Goal: Navigation & Orientation: Find specific page/section

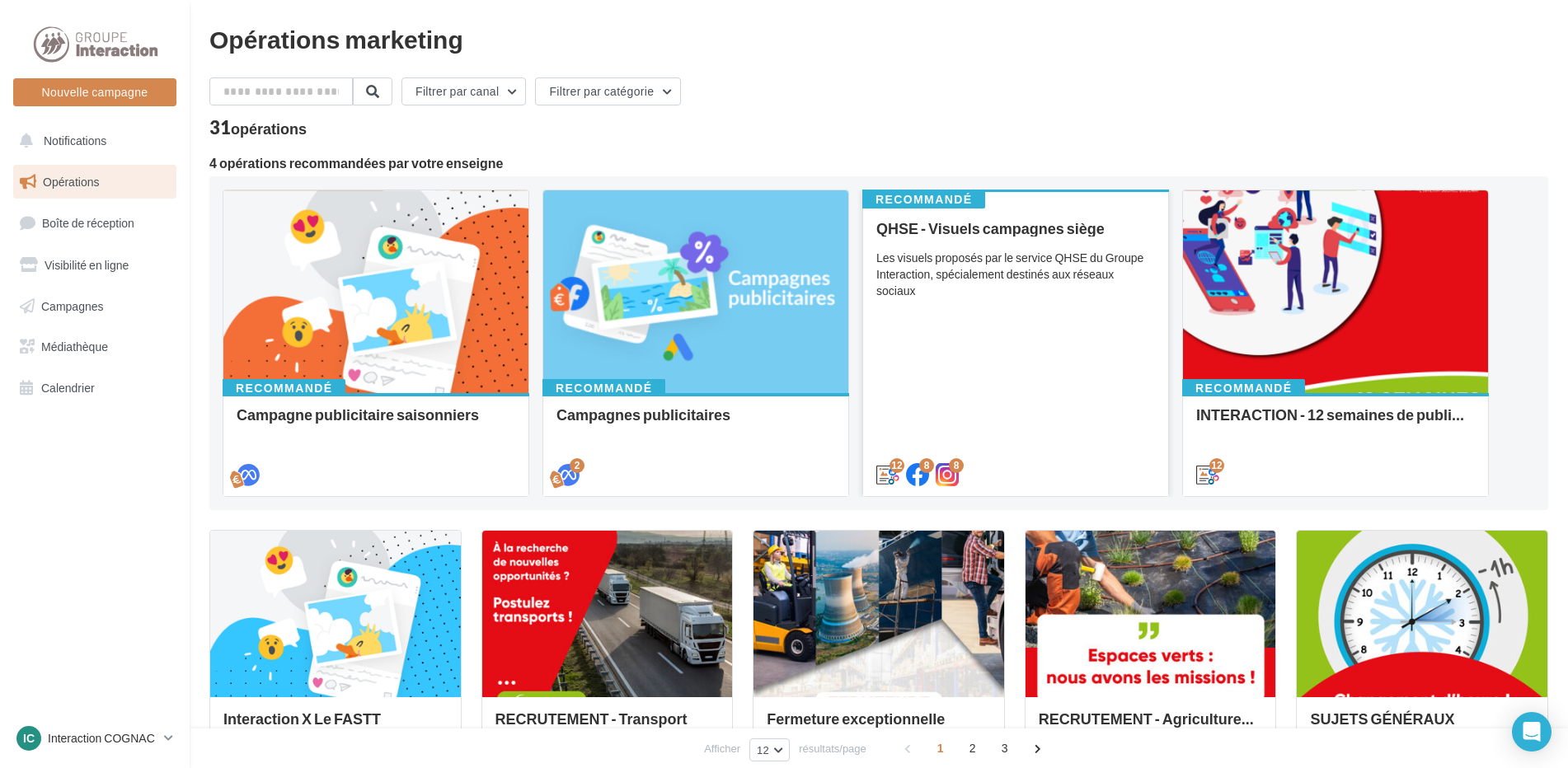
click at [1079, 288] on div "QHSE - Visuels campagnes siège Les visuels proposés par le service QHSE du Grou…" at bounding box center [1016, 351] width 279 height 262
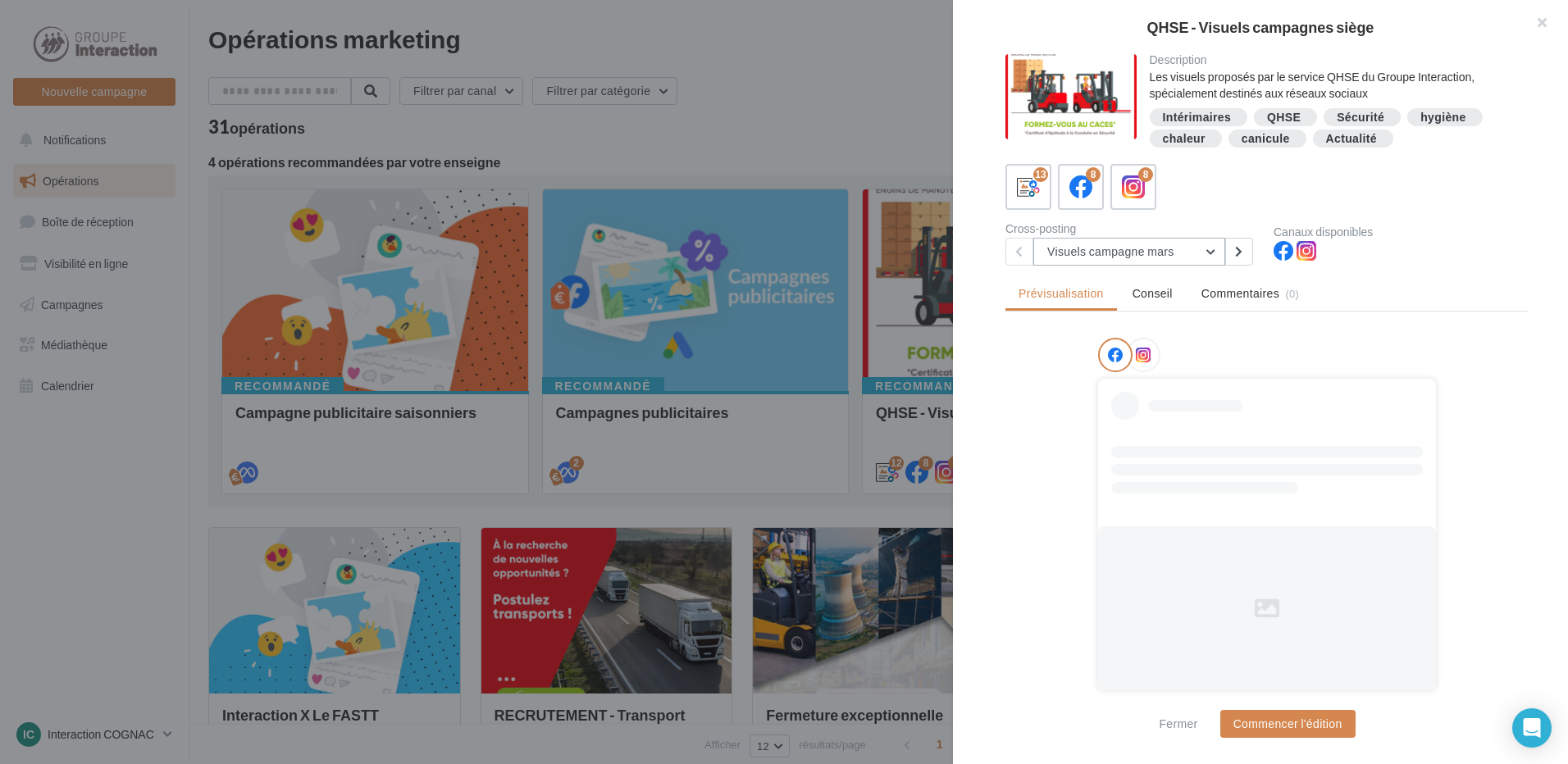
click at [1138, 258] on button "Visuels campagne mars" at bounding box center [1130, 251] width 192 height 28
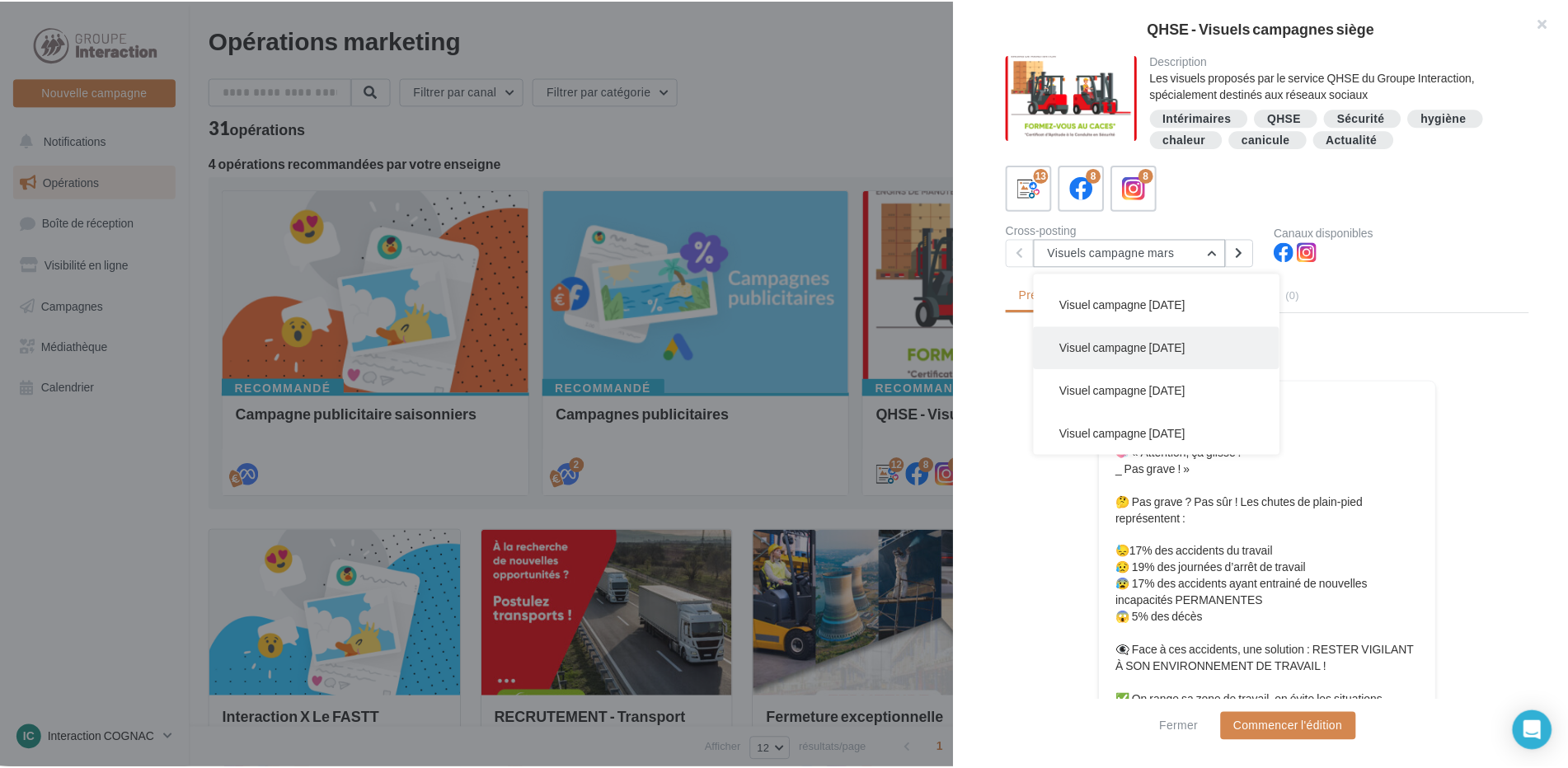
scroll to position [330, 0]
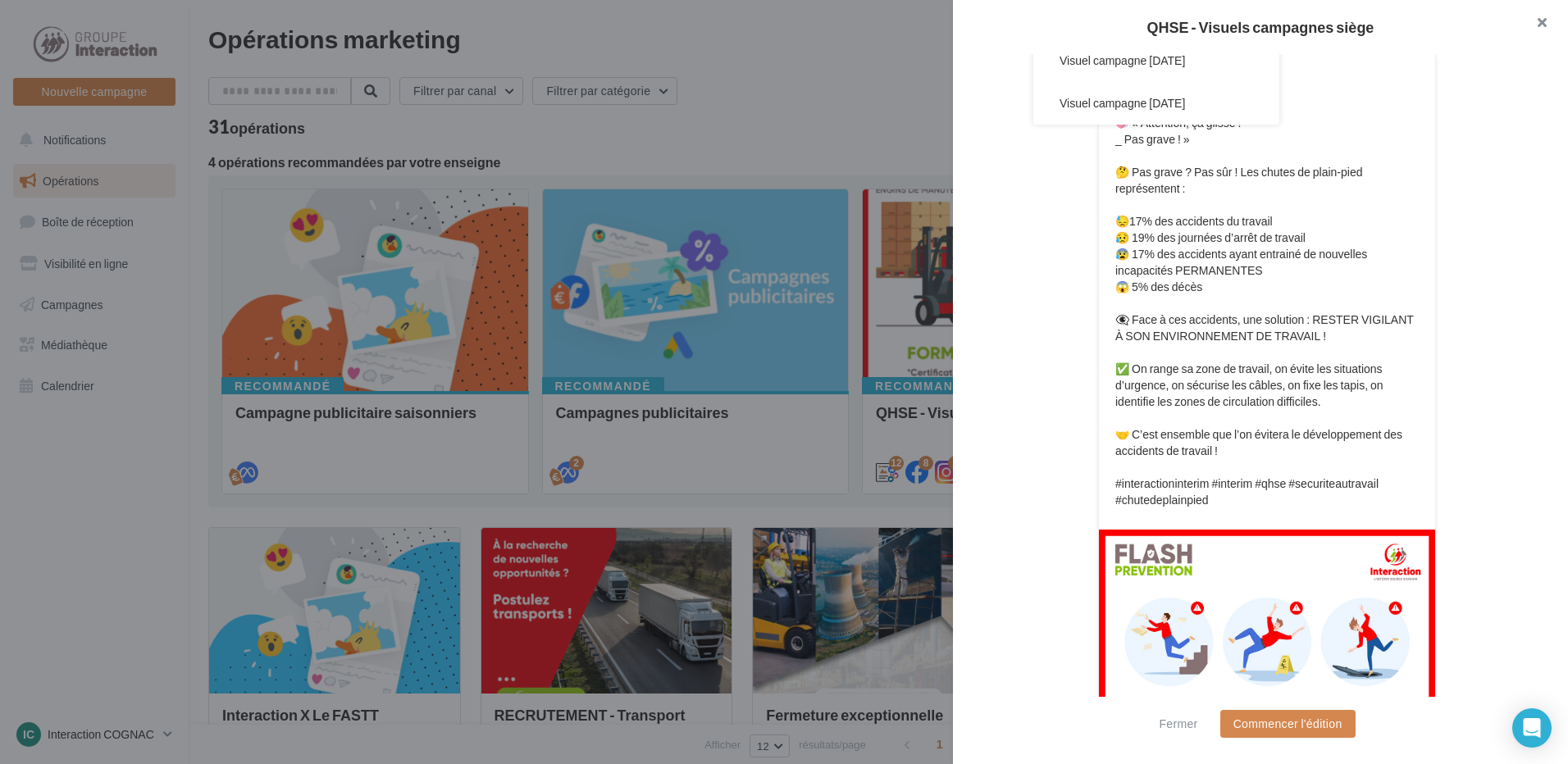
click at [1543, 24] on button "button" at bounding box center [1535, 25] width 66 height 49
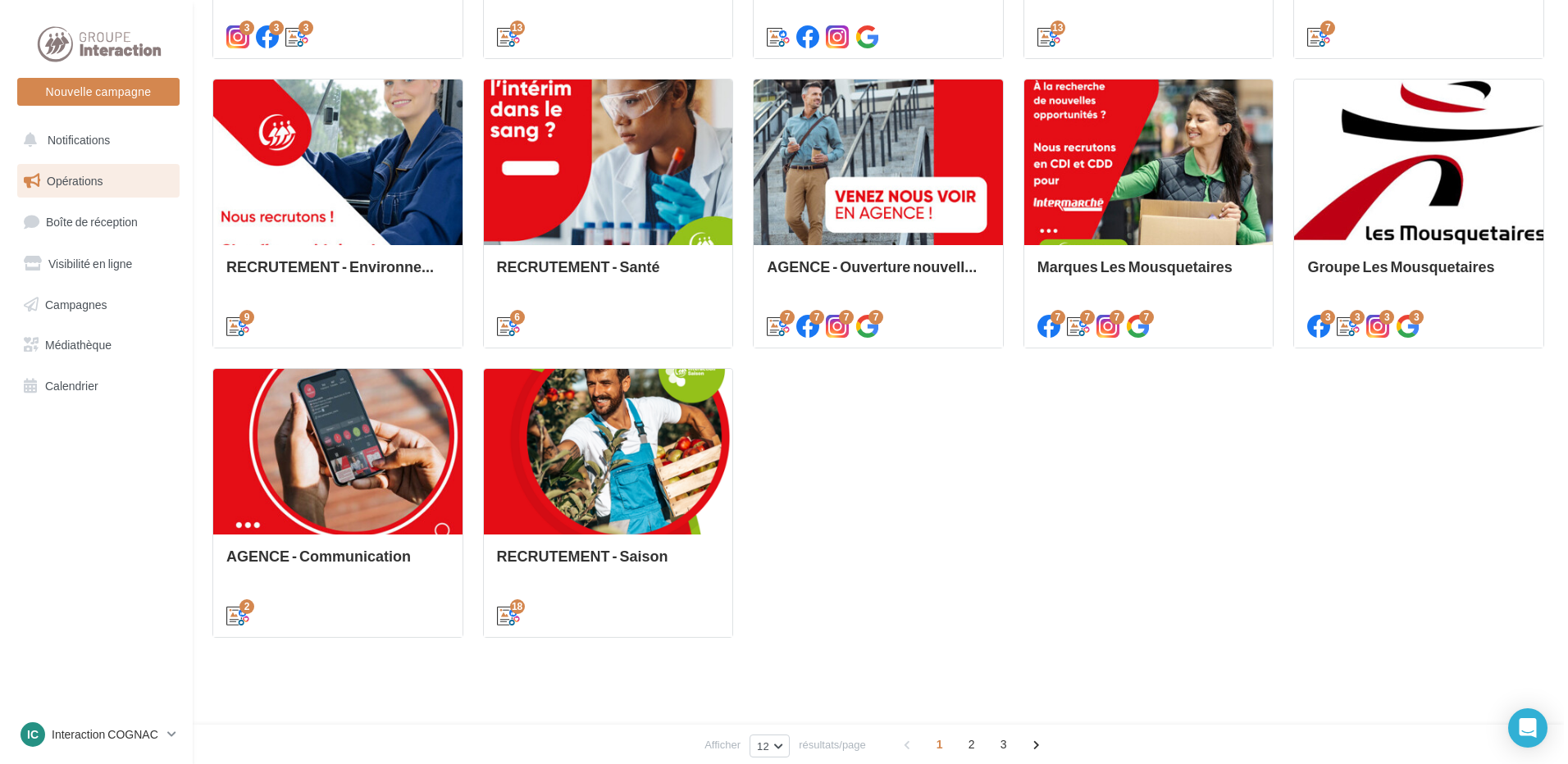
scroll to position [246, 0]
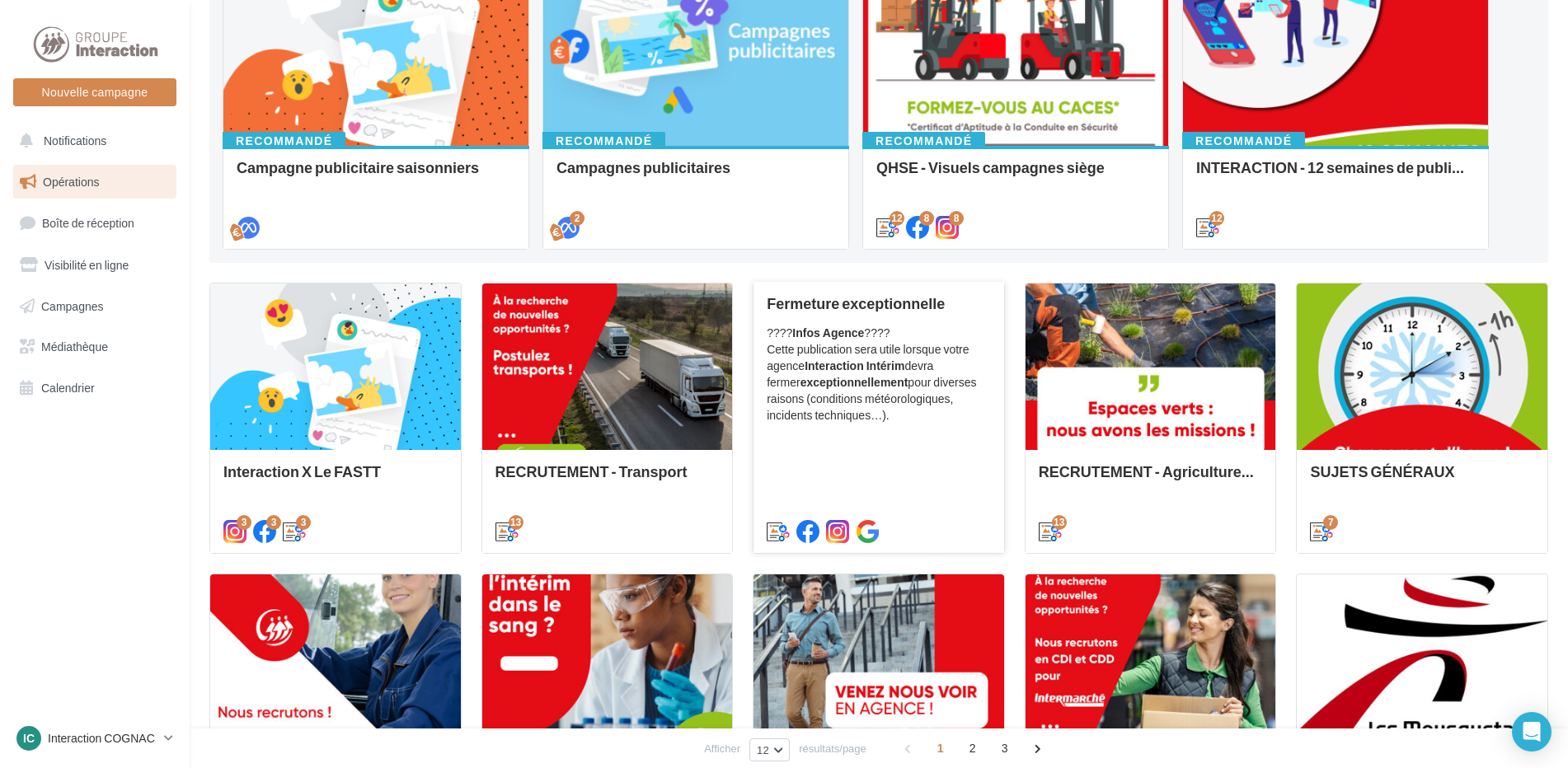
click at [878, 432] on div "Fermeture exceptionnelle ???? Infos Agence ???? Cette publication sera utile lo…" at bounding box center [879, 416] width 224 height 244
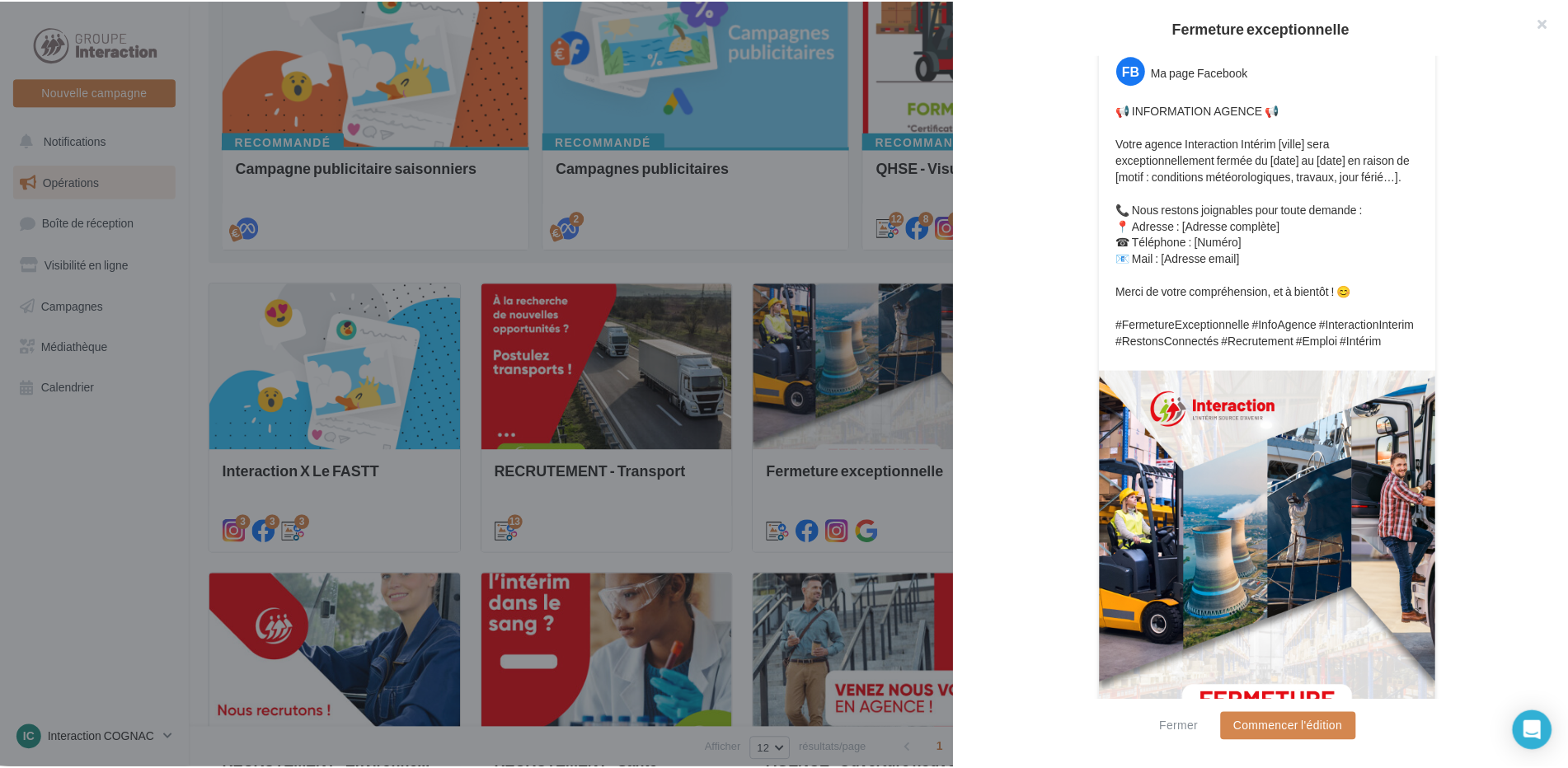
scroll to position [512, 0]
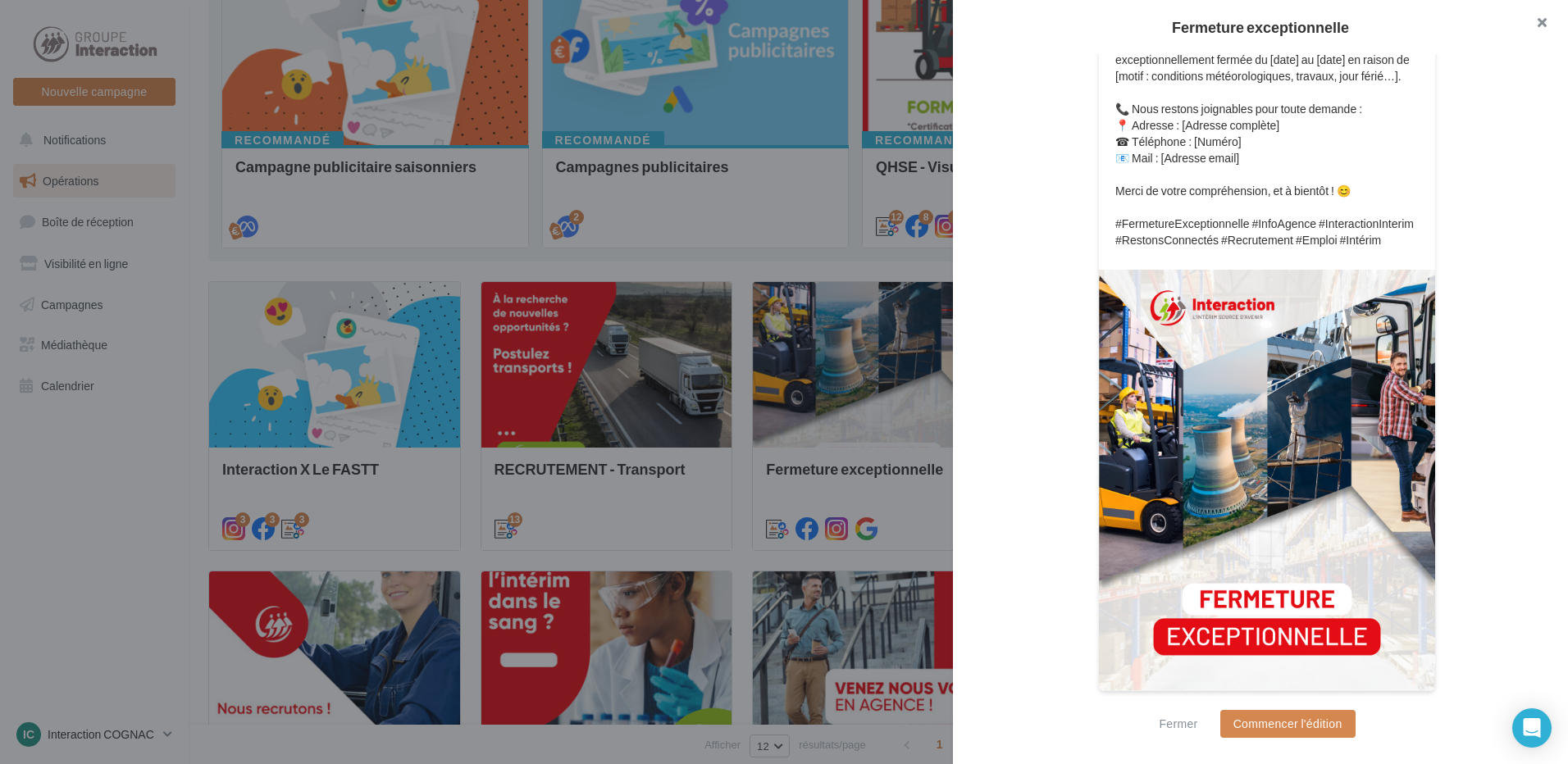
click at [1536, 27] on button "button" at bounding box center [1535, 25] width 66 height 49
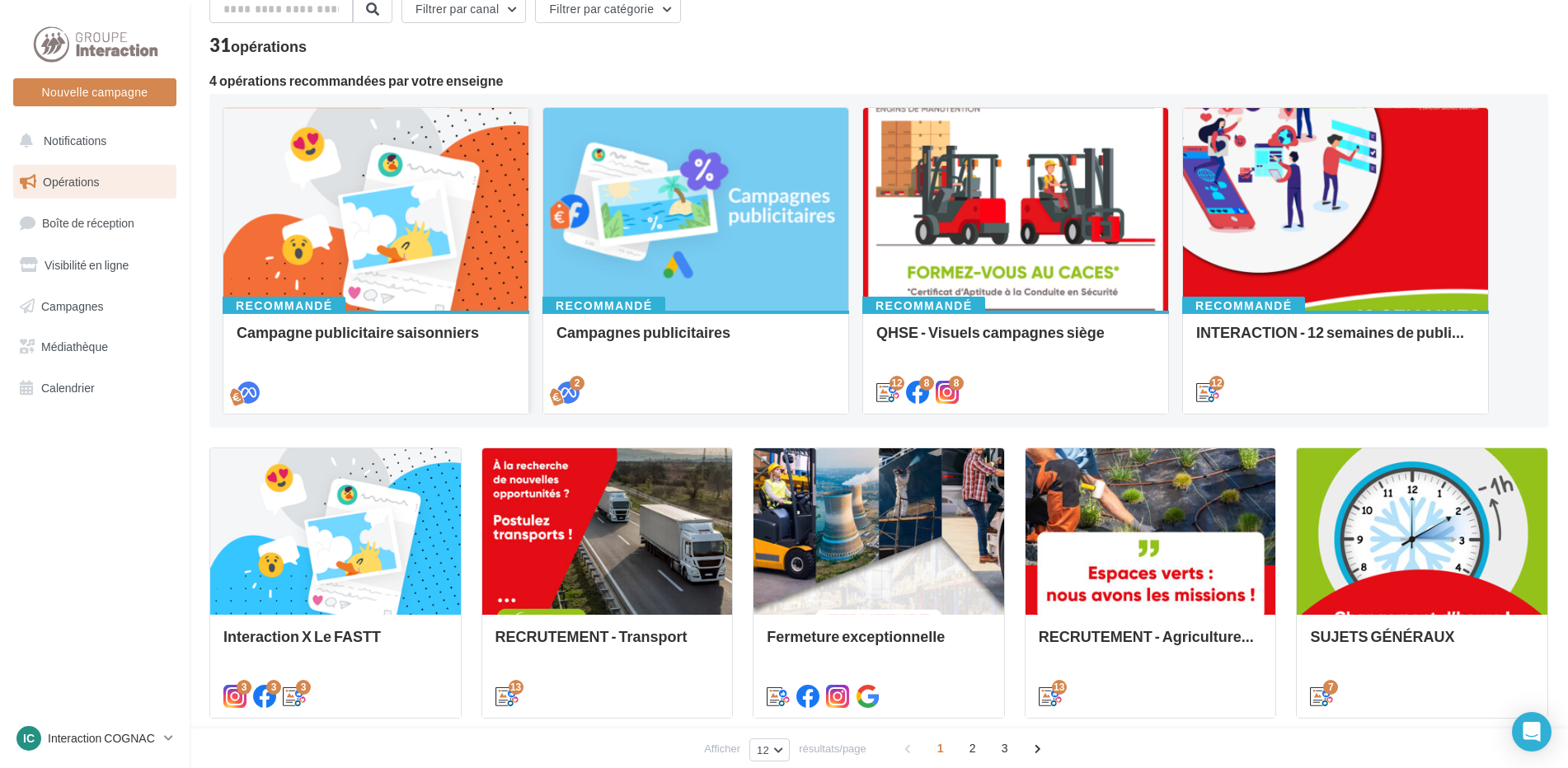
scroll to position [0, 0]
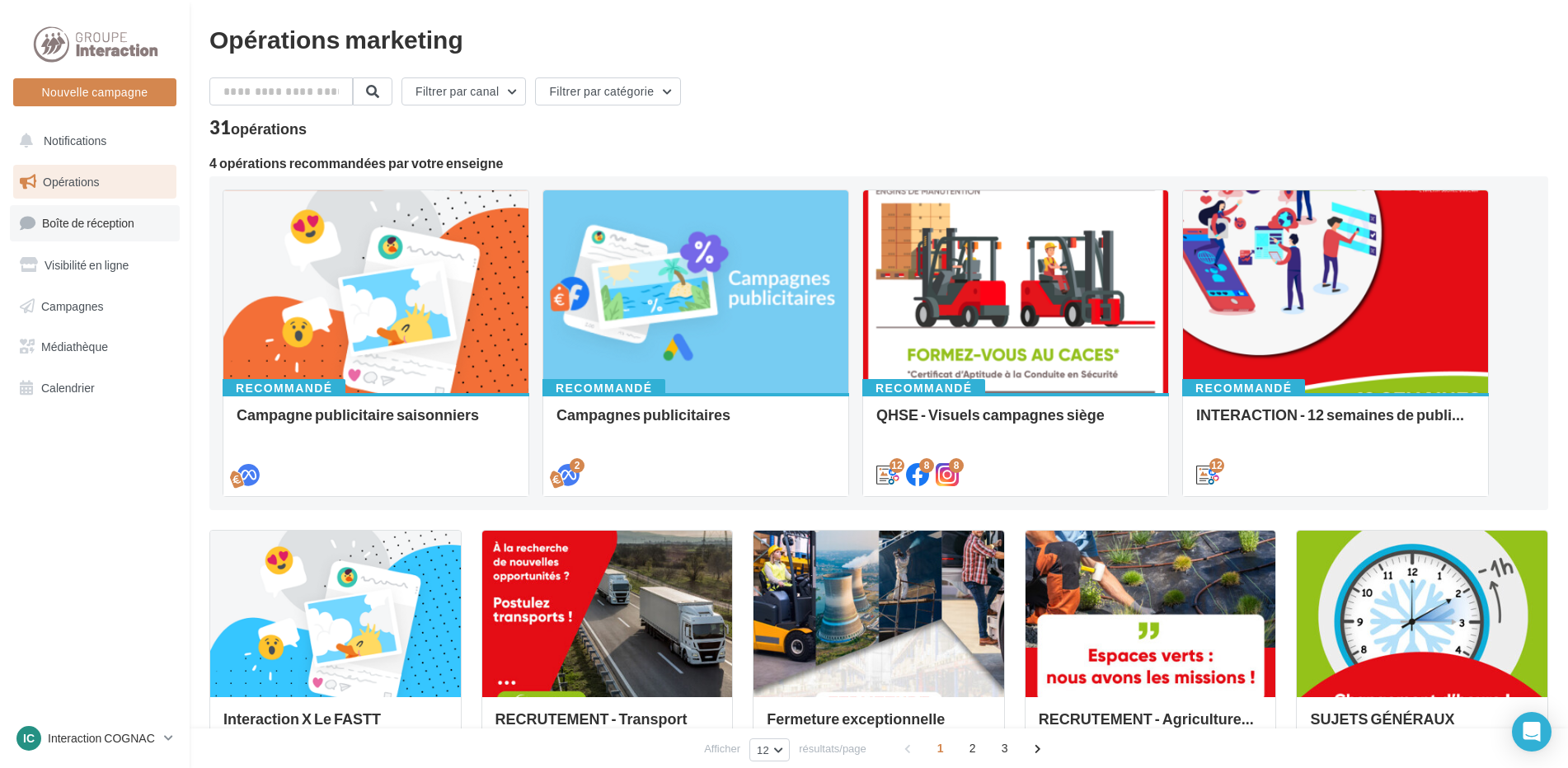
click at [75, 233] on link "Boîte de réception" at bounding box center [95, 223] width 170 height 35
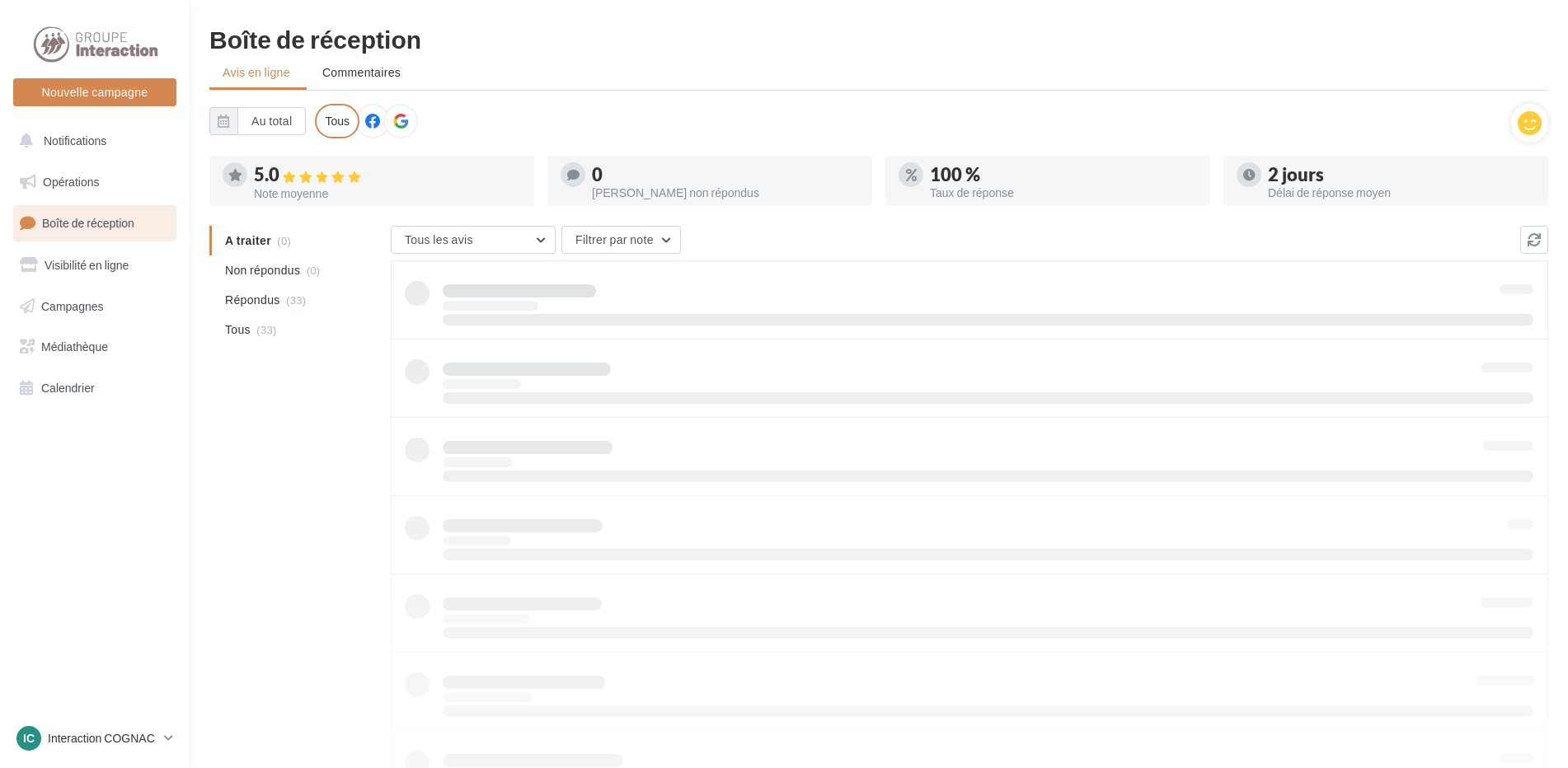
click at [102, 312] on span "Campagnes" at bounding box center [73, 305] width 63 height 14
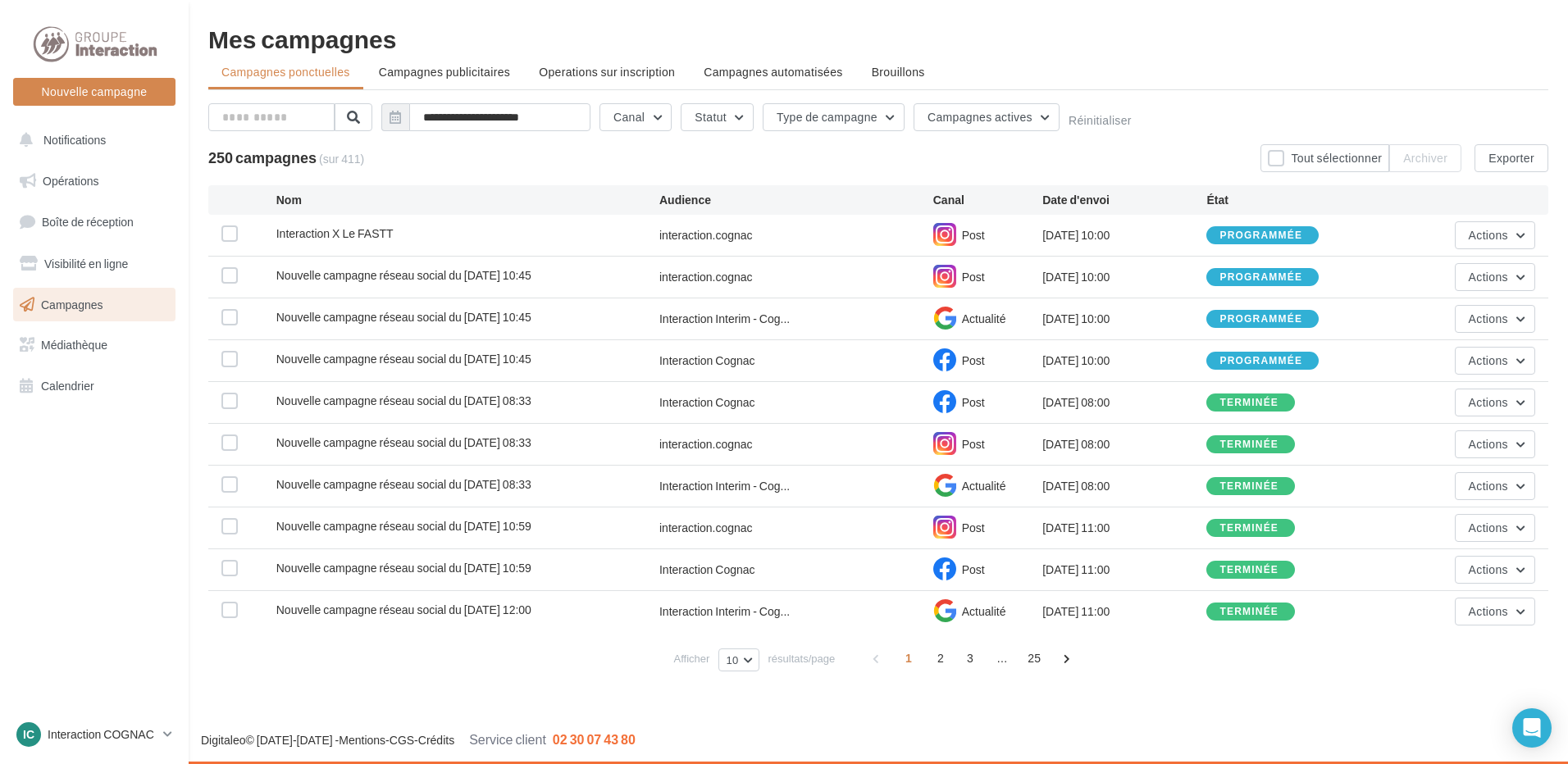
click at [1070, 369] on div "[DATE] 10:00" at bounding box center [1124, 360] width 164 height 16
